Goal: Task Accomplishment & Management: Complete application form

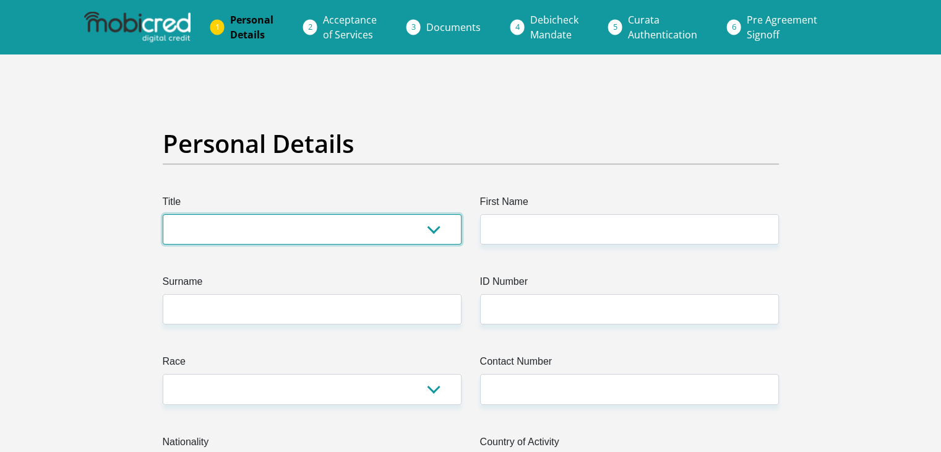
click at [212, 231] on select "Mr Ms Mrs Dr [PERSON_NAME]" at bounding box center [312, 229] width 299 height 30
select select "Ms"
click at [163, 214] on select "Mr Ms Mrs Dr [PERSON_NAME]" at bounding box center [312, 229] width 299 height 30
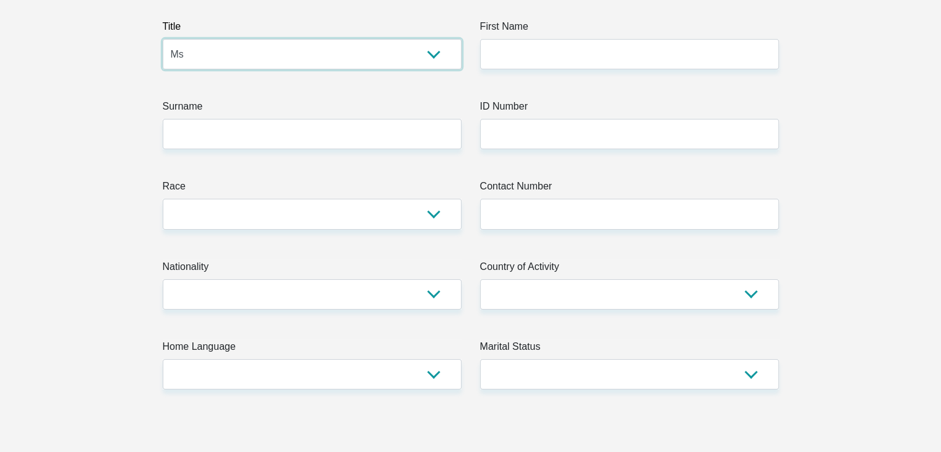
scroll to position [186, 0]
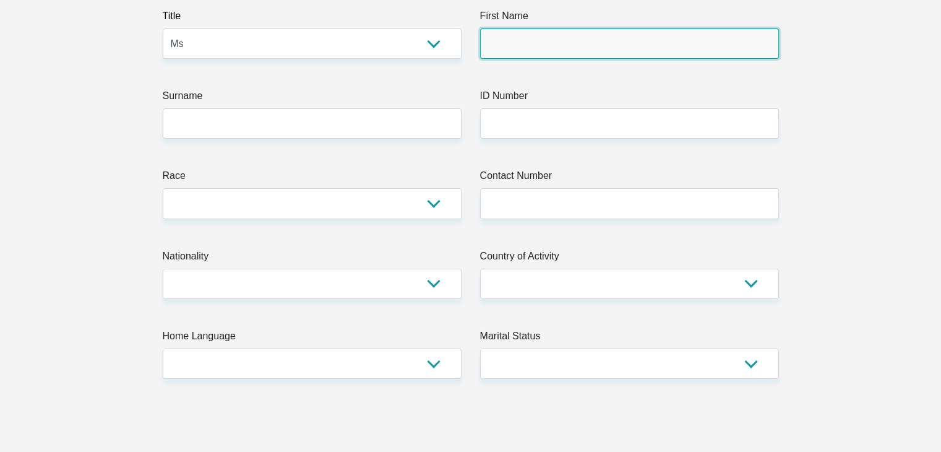
click at [562, 38] on input "First Name" at bounding box center [629, 43] width 299 height 30
type input "Sinethemba"
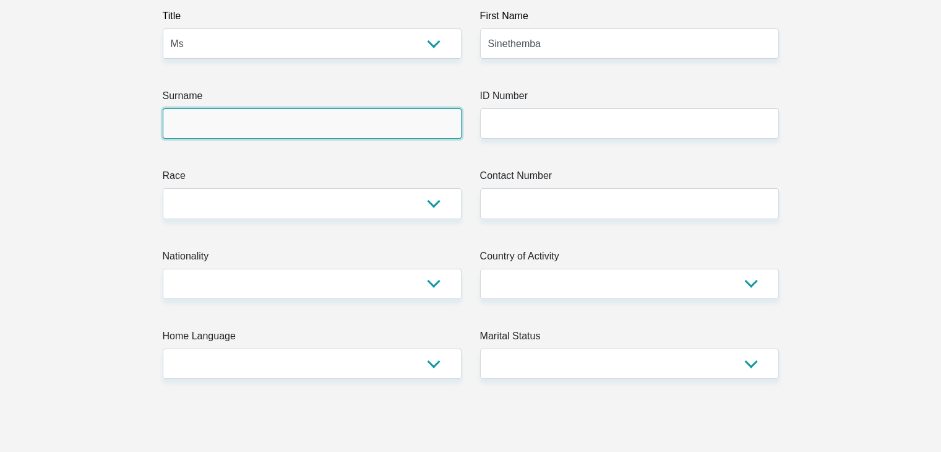
click at [290, 130] on input "Surname" at bounding box center [312, 123] width 299 height 30
type input "m"
type input "Magaga"
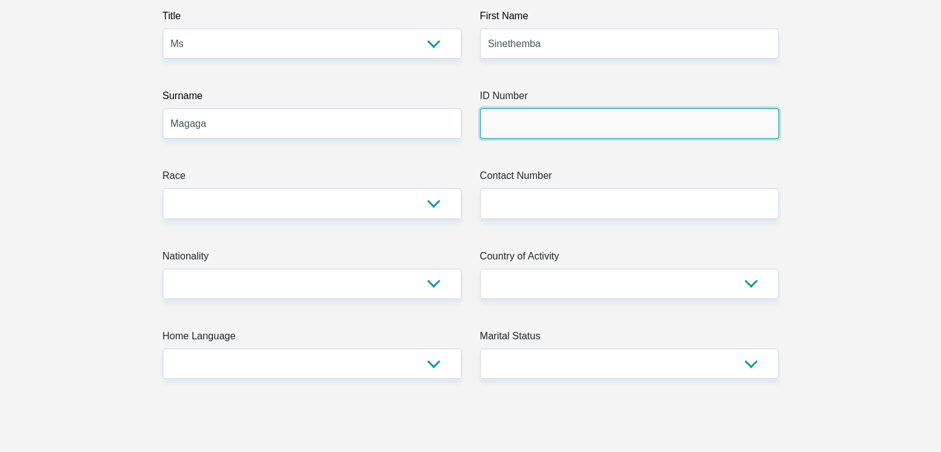
click at [535, 129] on input "ID Number" at bounding box center [629, 123] width 299 height 30
type input "9211010528085"
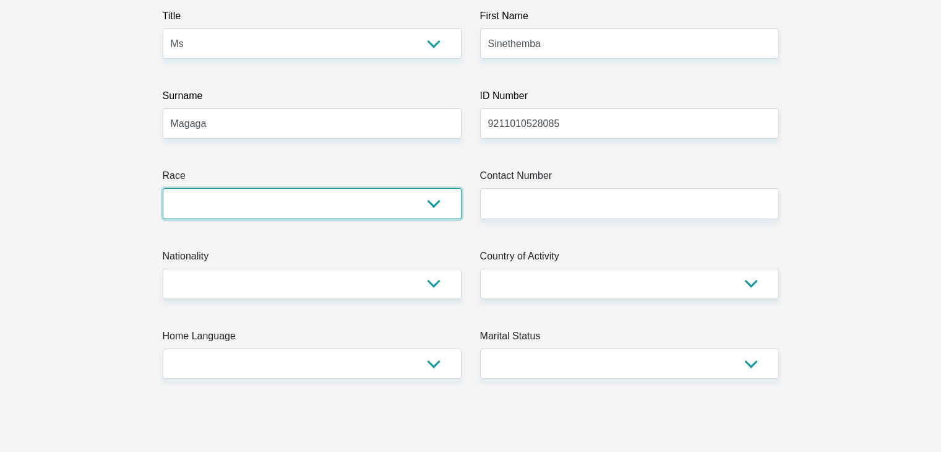
click at [265, 196] on select "Black Coloured Indian White Other" at bounding box center [312, 203] width 299 height 30
click at [163, 188] on select "Black Coloured Indian White Other" at bounding box center [312, 203] width 299 height 30
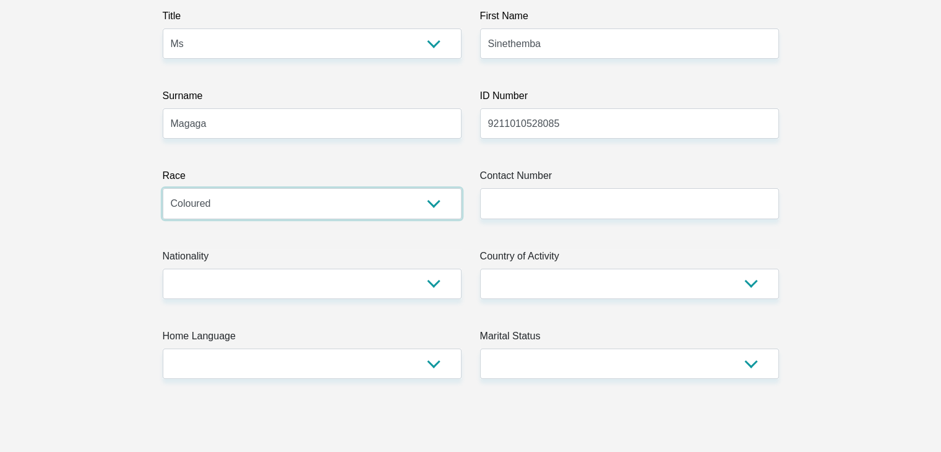
click at [423, 213] on select "Black Coloured Indian White Other" at bounding box center [312, 203] width 299 height 30
select select "1"
click at [163, 188] on select "Black Coloured Indian White Other" at bounding box center [312, 203] width 299 height 30
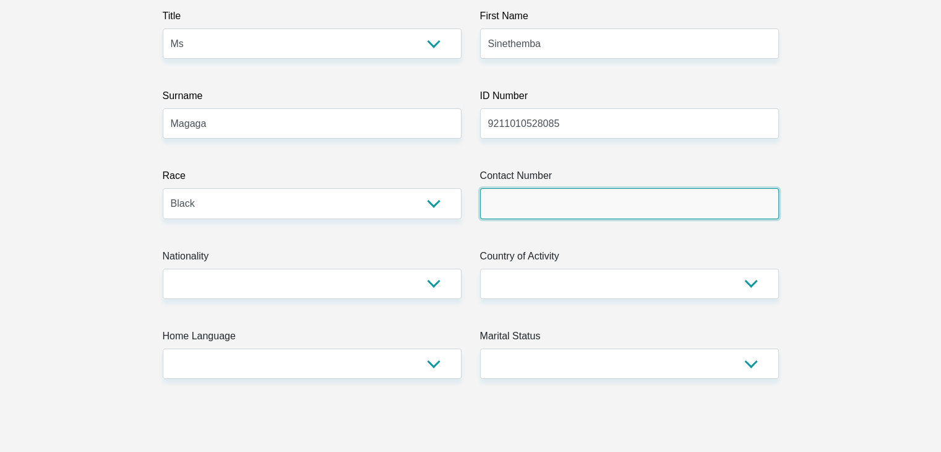
click at [493, 195] on input "Contact Number" at bounding box center [629, 203] width 299 height 30
type input "0712556901"
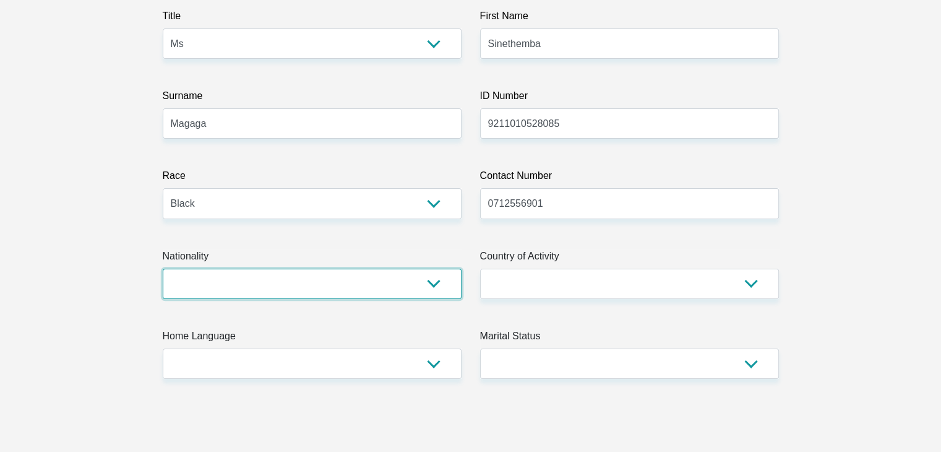
click at [344, 286] on select "[GEOGRAPHIC_DATA] [GEOGRAPHIC_DATA] [GEOGRAPHIC_DATA] [GEOGRAPHIC_DATA] [GEOGRA…" at bounding box center [312, 284] width 299 height 30
click at [163, 269] on select "[GEOGRAPHIC_DATA] [GEOGRAPHIC_DATA] [GEOGRAPHIC_DATA] [GEOGRAPHIC_DATA] [GEOGRA…" at bounding box center [312, 284] width 299 height 30
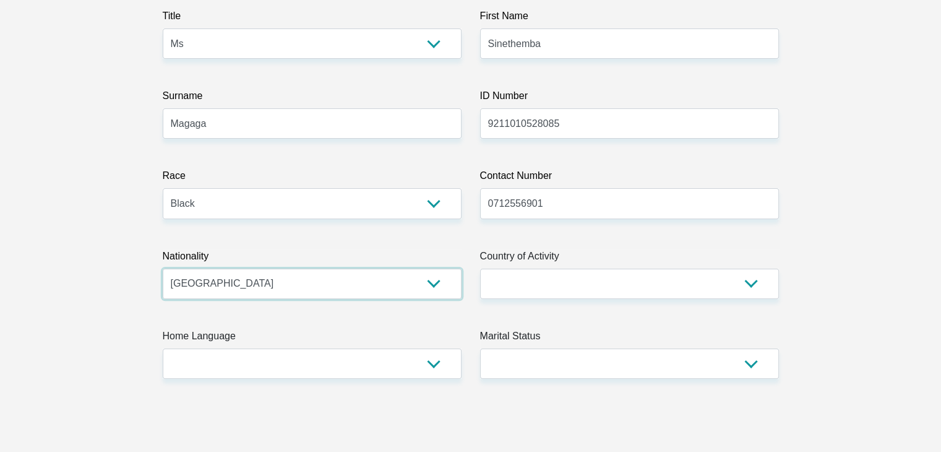
click at [210, 272] on select "[GEOGRAPHIC_DATA] [GEOGRAPHIC_DATA] [GEOGRAPHIC_DATA] [GEOGRAPHIC_DATA] [GEOGRA…" at bounding box center [312, 284] width 299 height 30
select select "ZAF"
click at [163, 269] on select "[GEOGRAPHIC_DATA] [GEOGRAPHIC_DATA] [GEOGRAPHIC_DATA] [GEOGRAPHIC_DATA] [GEOGRA…" at bounding box center [312, 284] width 299 height 30
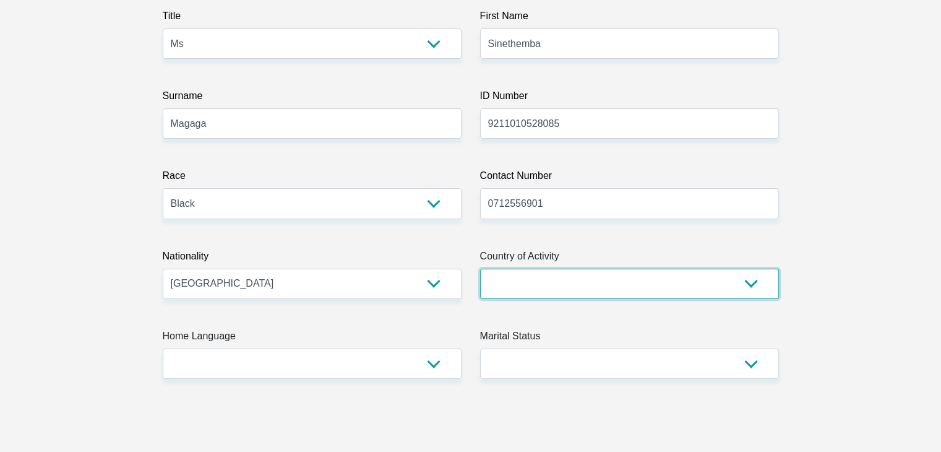
click at [593, 284] on select "[GEOGRAPHIC_DATA] [GEOGRAPHIC_DATA] [GEOGRAPHIC_DATA] [GEOGRAPHIC_DATA] [GEOGRA…" at bounding box center [629, 284] width 299 height 30
select select "ZAF"
click at [480, 269] on select "[GEOGRAPHIC_DATA] [GEOGRAPHIC_DATA] [GEOGRAPHIC_DATA] [GEOGRAPHIC_DATA] [GEOGRA…" at bounding box center [629, 284] width 299 height 30
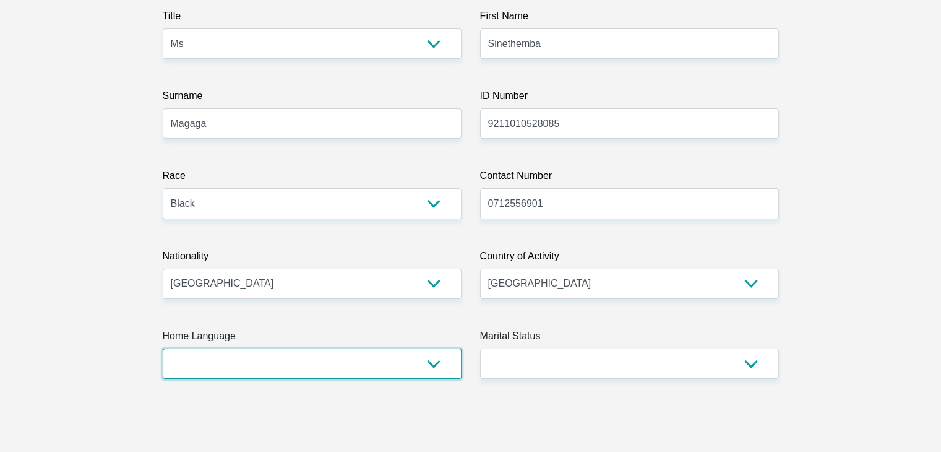
click at [274, 361] on select "Afrikaans English Sepedi South Ndebele Southern Sotho Swati Tsonga Tswana Venda…" at bounding box center [312, 363] width 299 height 30
select select "xho"
click at [163, 348] on select "Afrikaans English Sepedi South Ndebele Southern Sotho Swati Tsonga Tswana Venda…" at bounding box center [312, 363] width 299 height 30
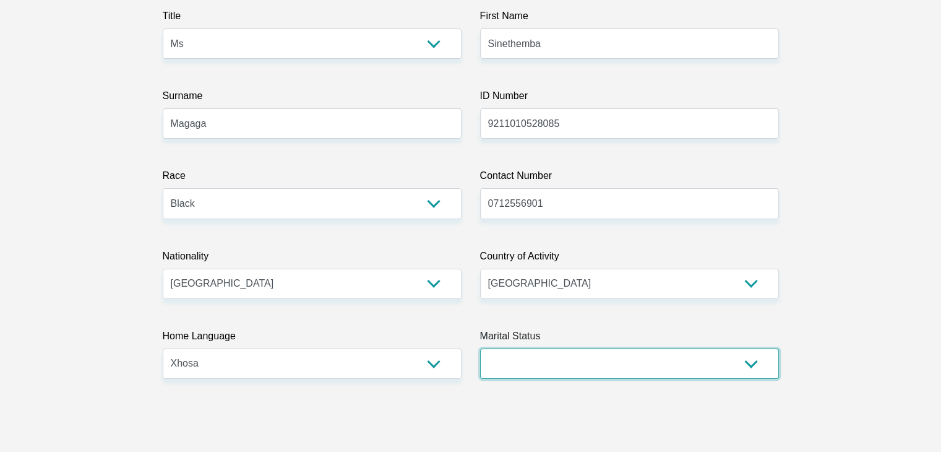
click at [572, 372] on select "Married ANC Single Divorced Widowed Married COP or Customary Law" at bounding box center [629, 363] width 299 height 30
select select "2"
click at [480, 348] on select "Married ANC Single Divorced Widowed Married COP or Customary Law" at bounding box center [629, 363] width 299 height 30
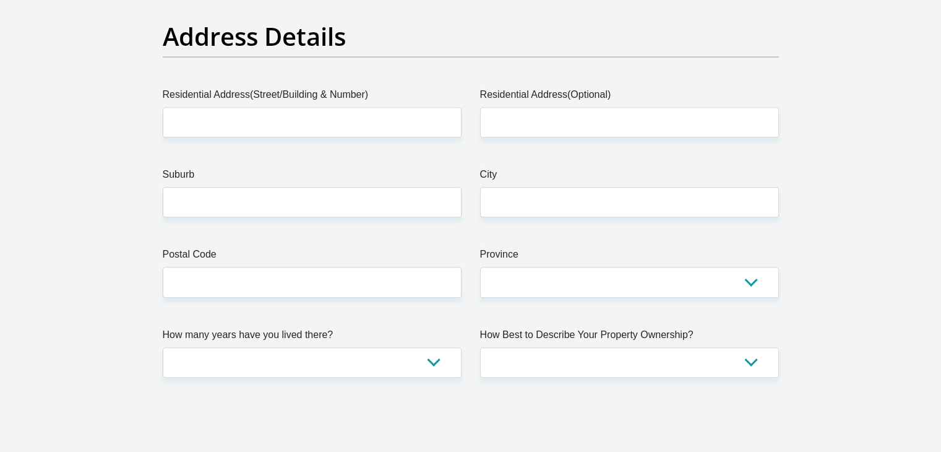
scroll to position [619, 0]
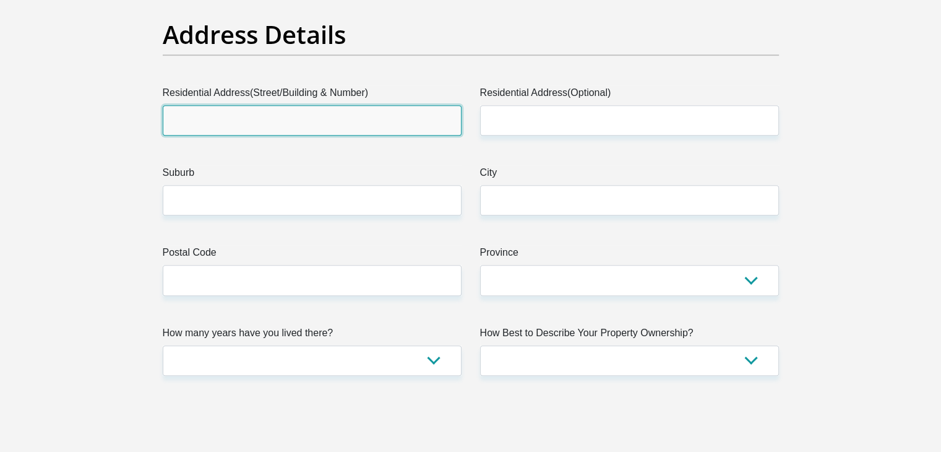
click at [245, 119] on input "Residential Address(Street/Building & Number)" at bounding box center [312, 120] width 299 height 30
type input "[STREET_ADDRESS]"
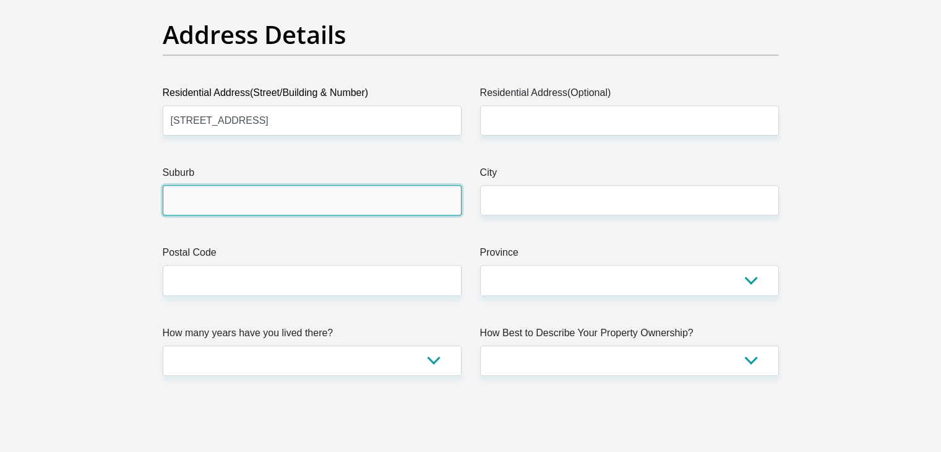
click at [321, 201] on input "Suburb" at bounding box center [312, 200] width 299 height 30
type input "Kyalami"
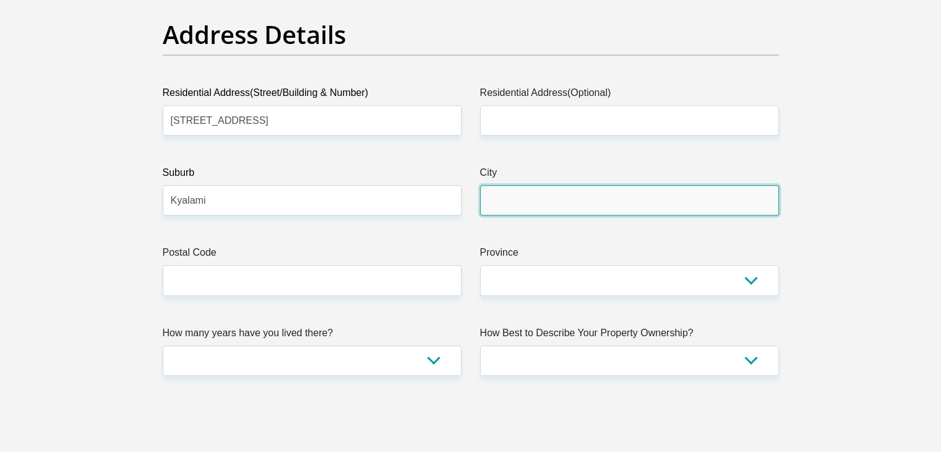
click at [485, 214] on input "City" at bounding box center [629, 200] width 299 height 30
type input "Midrand"
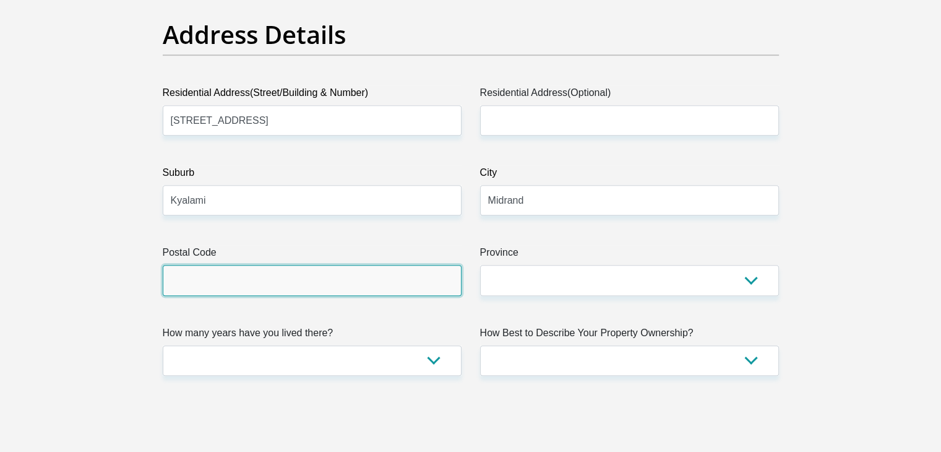
click at [377, 275] on input "Postal Code" at bounding box center [312, 280] width 299 height 30
type input "1684"
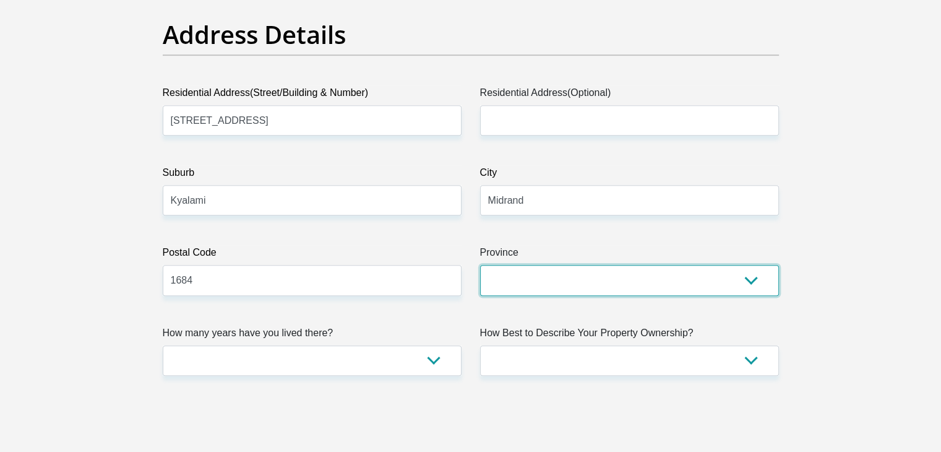
click at [494, 289] on select "Eastern Cape Free State [GEOGRAPHIC_DATA] [GEOGRAPHIC_DATA][DATE] [GEOGRAPHIC_D…" at bounding box center [629, 280] width 299 height 30
select select "Gauteng"
click at [480, 265] on select "Eastern Cape Free State [GEOGRAPHIC_DATA] [GEOGRAPHIC_DATA][DATE] [GEOGRAPHIC_D…" at bounding box center [629, 280] width 299 height 30
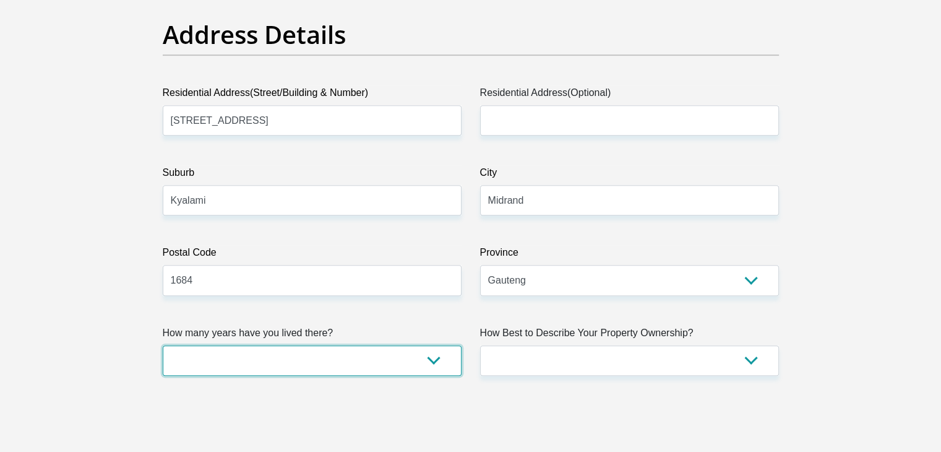
click at [256, 362] on select "less than 1 year 1-3 years 3-5 years 5+ years" at bounding box center [312, 360] width 299 height 30
click at [239, 360] on select "less than 1 year 1-3 years 3-5 years 5+ years" at bounding box center [312, 360] width 299 height 30
click at [238, 360] on select "less than 1 year 1-3 years 3-5 years 5+ years" at bounding box center [312, 360] width 299 height 30
select select "4"
click at [163, 345] on select "less than 1 year 1-3 years 3-5 years 5+ years" at bounding box center [312, 360] width 299 height 30
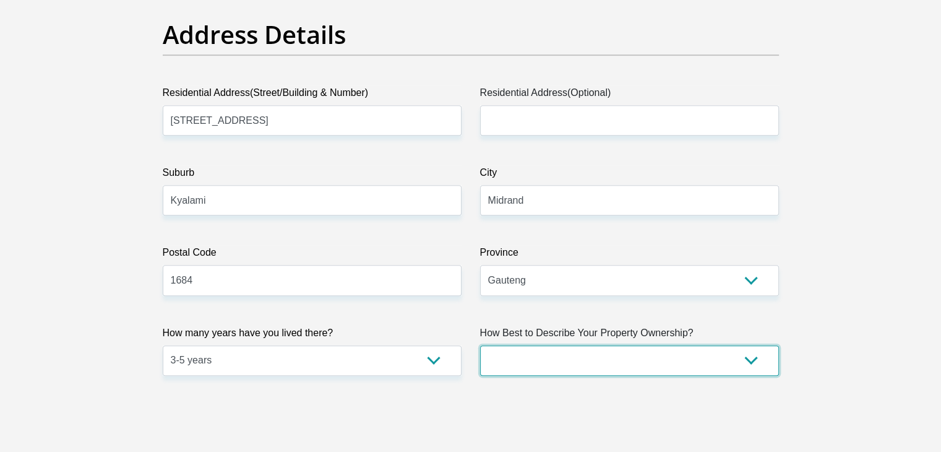
click at [606, 357] on select "Owned Rented Family Owned Company Dwelling" at bounding box center [629, 360] width 299 height 30
select select "Rented"
click at [480, 345] on select "Owned Rented Family Owned Company Dwelling" at bounding box center [629, 360] width 299 height 30
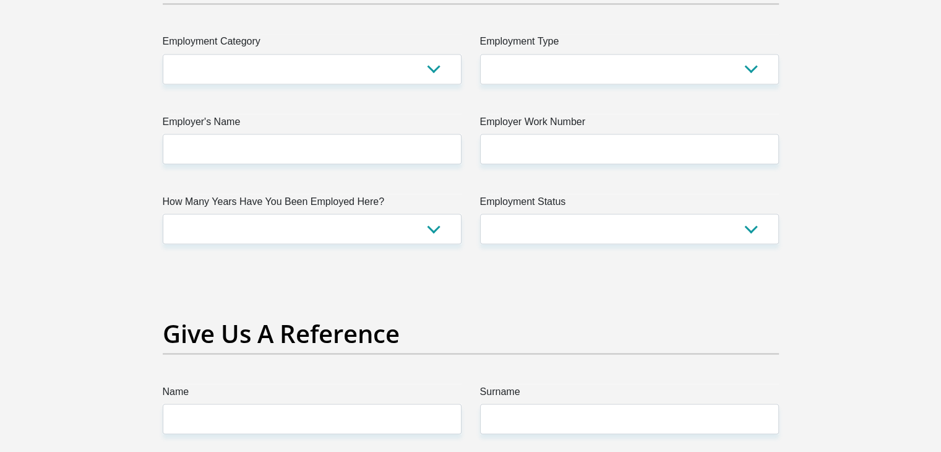
scroll to position [1980, 0]
